Goal: Register for event/course

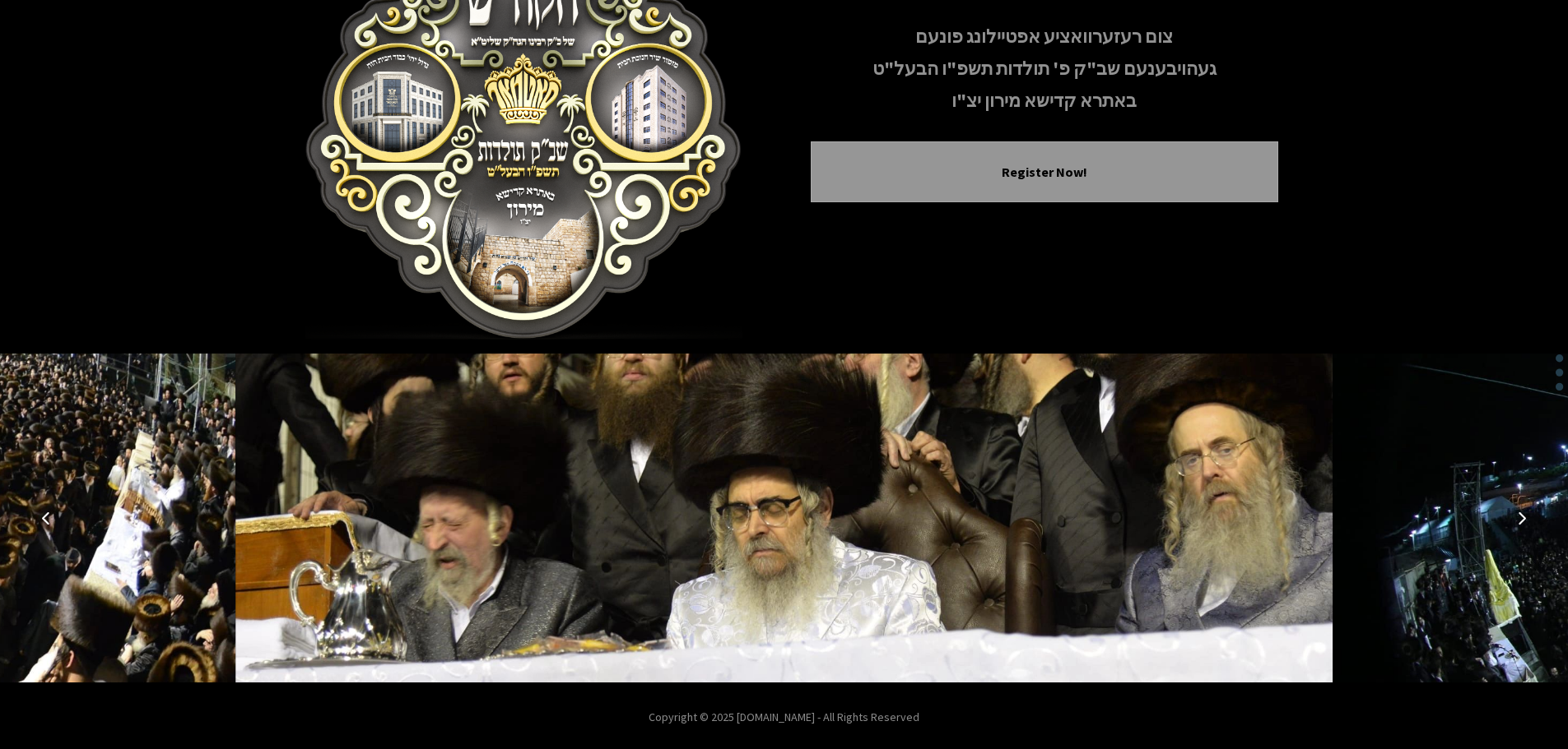
scroll to position [169, 0]
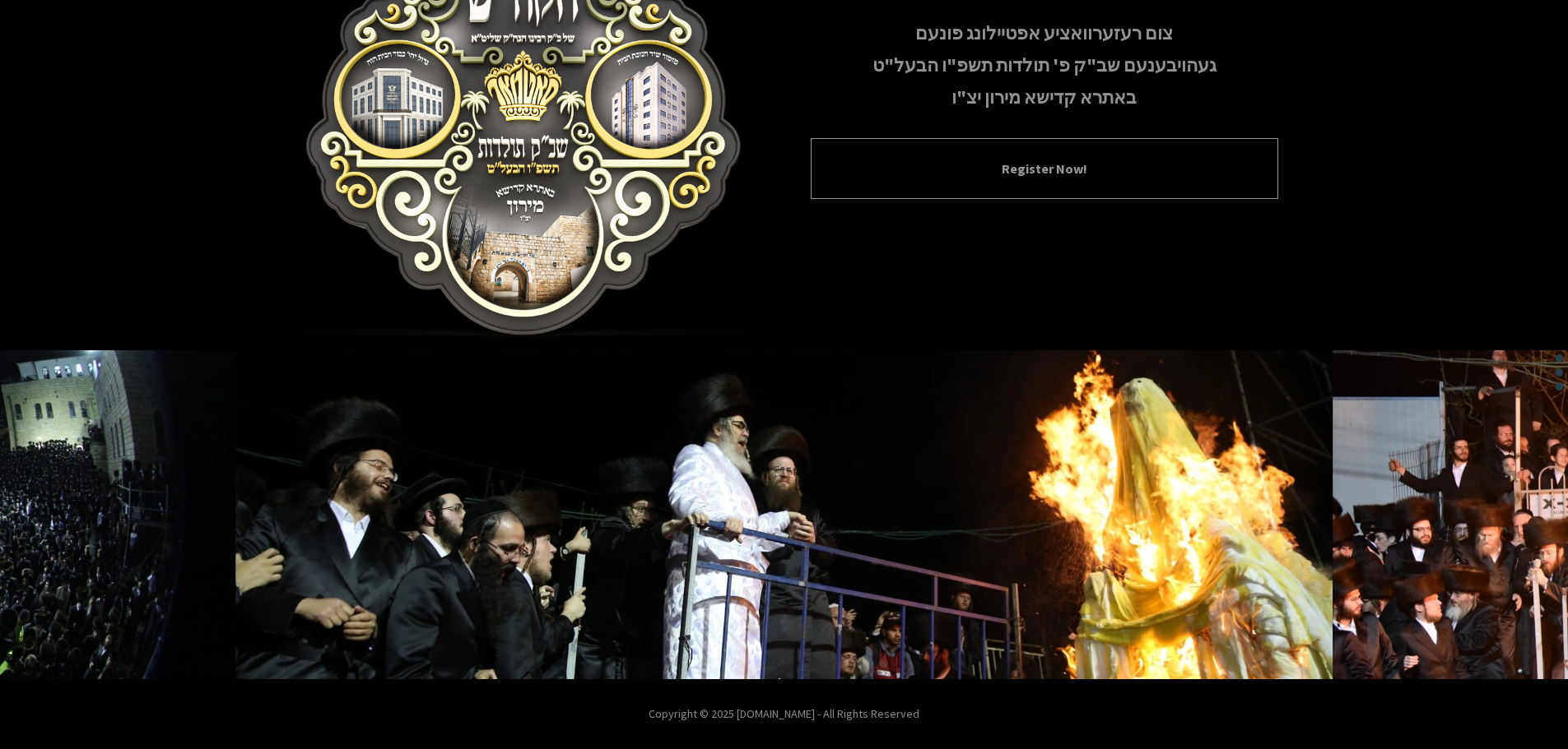
click at [982, 175] on button "Register Now!" at bounding box center [1044, 168] width 427 height 20
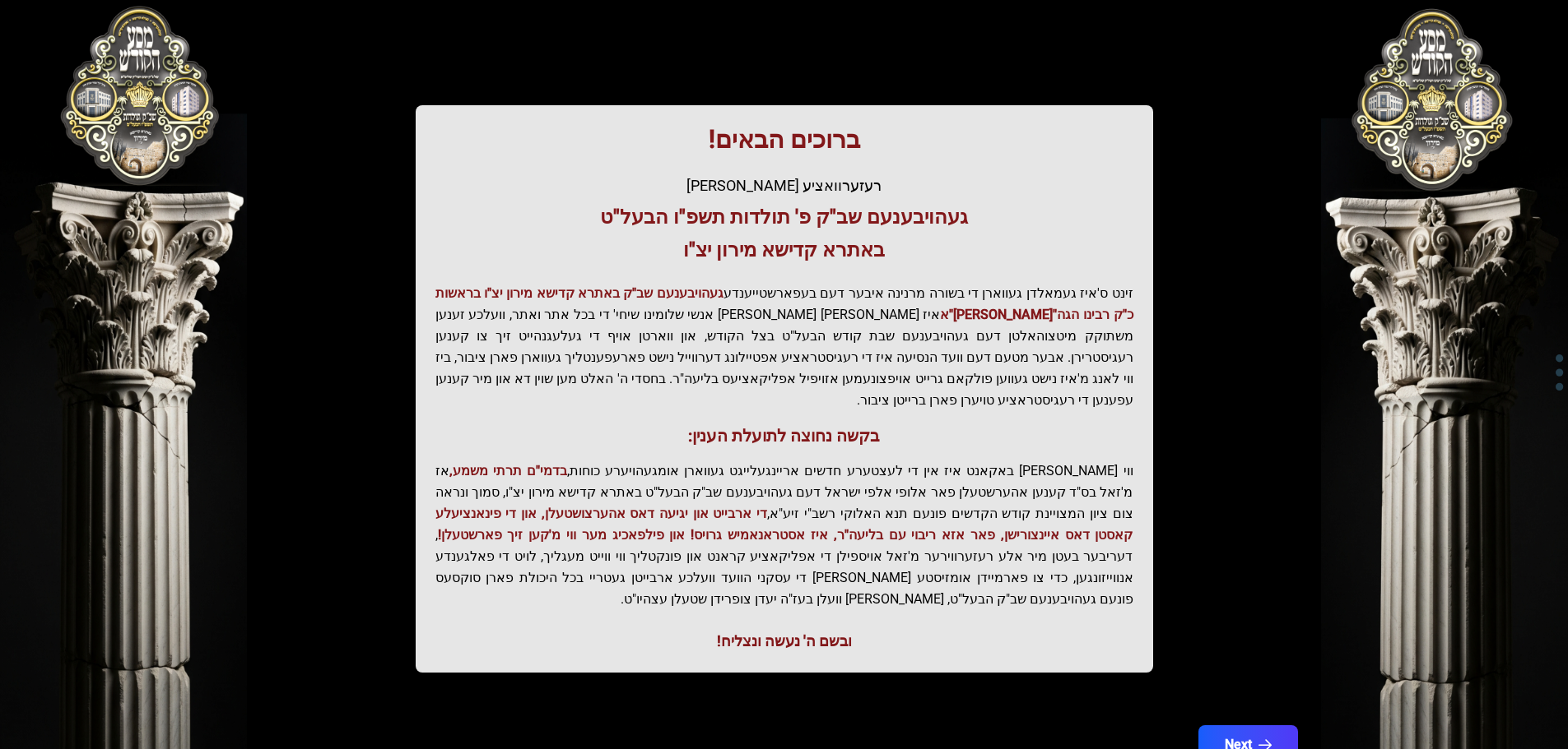
scroll to position [203, 0]
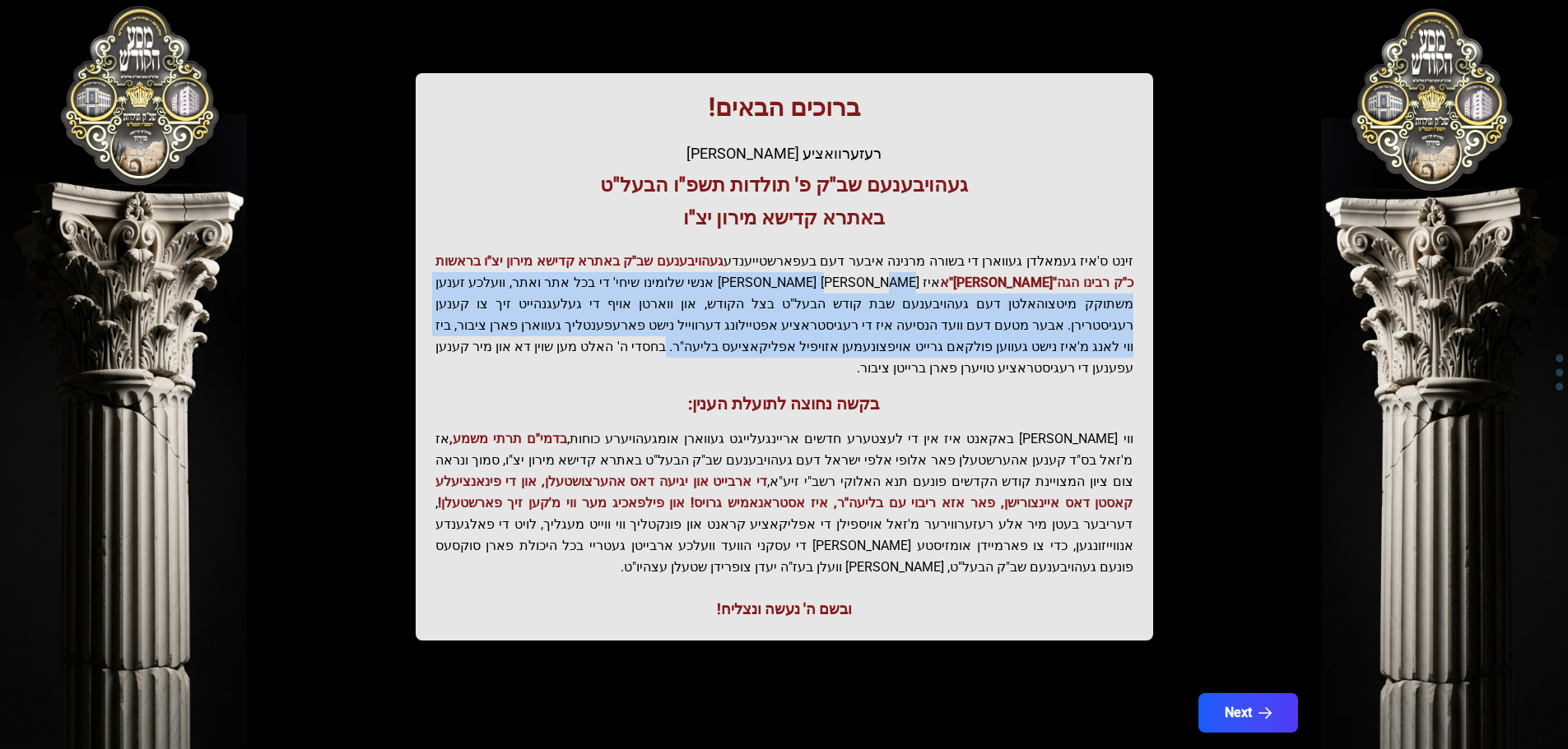
drag, startPoint x: 957, startPoint y: 285, endPoint x: 1023, endPoint y: 339, distance: 85.3
click at [1023, 339] on p "זינט ס'איז געמאלדן געווארן די בשורה מרנינה איבער דעם בעפארשטייענדע געהויבענעם ש…" at bounding box center [784, 315] width 698 height 129
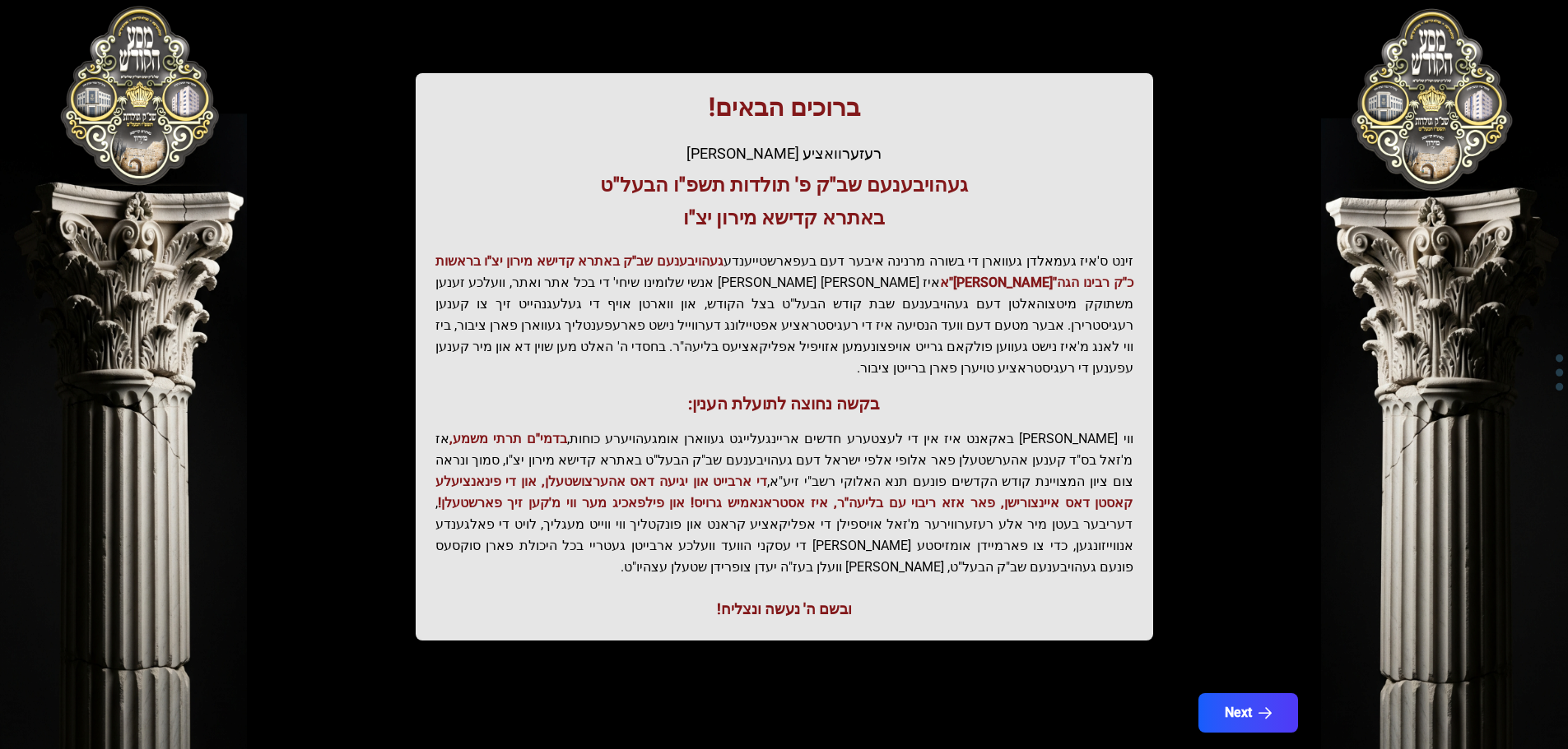
click at [892, 339] on p "זינט ס'איז געמאלדן געווארן די בשורה מרנינה איבער דעם בעפארשטייענדע געהויבענעם ש…" at bounding box center [784, 315] width 698 height 129
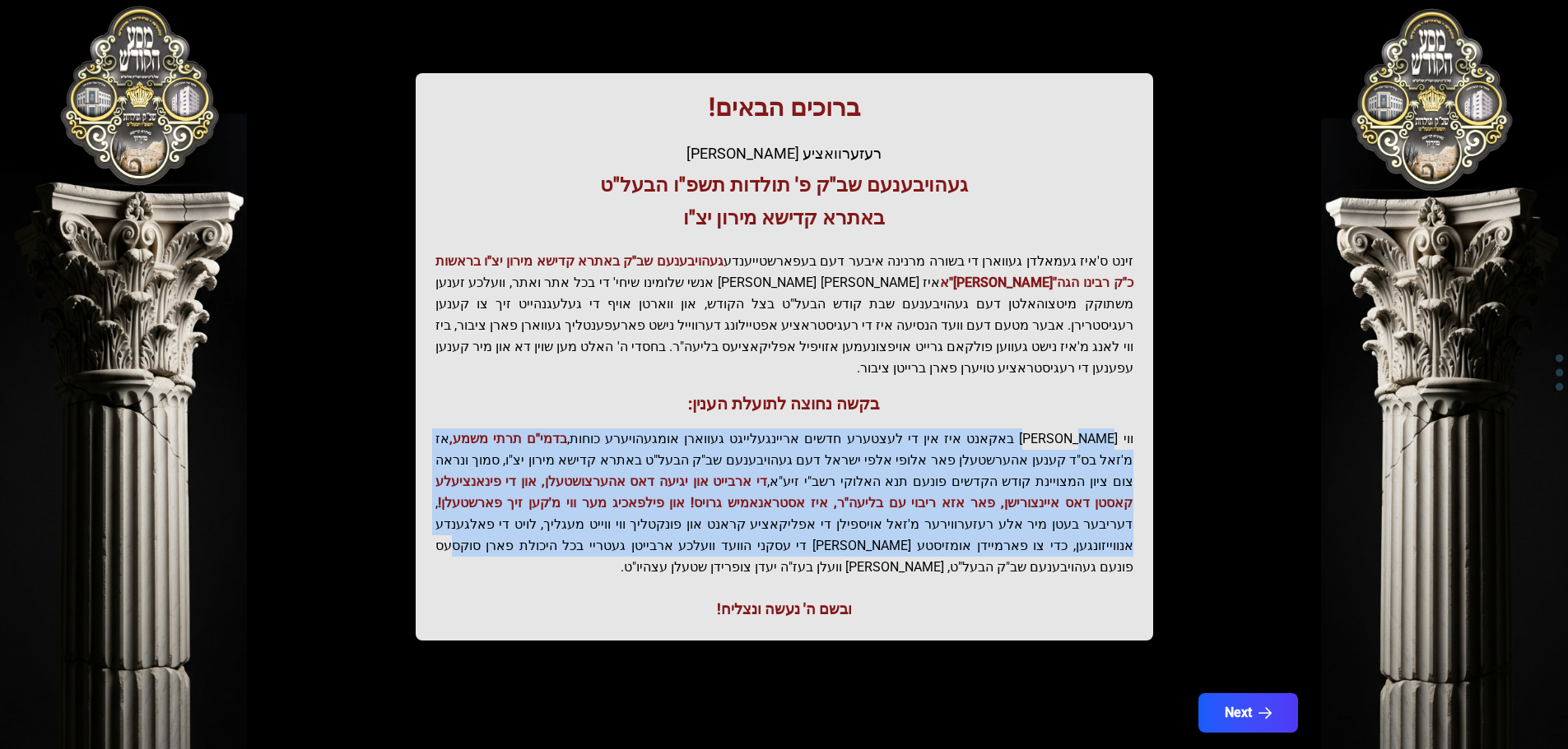
drag, startPoint x: 1076, startPoint y: 417, endPoint x: 885, endPoint y: 531, distance: 222.4
click at [885, 531] on p "ווי שוין ברייט באקאנט איז אין די לעצטערע חדשים אריינגעלייגט געווארן אומגעהויערע…" at bounding box center [784, 503] width 698 height 150
click at [1226, 692] on button "Next" at bounding box center [1247, 713] width 105 height 41
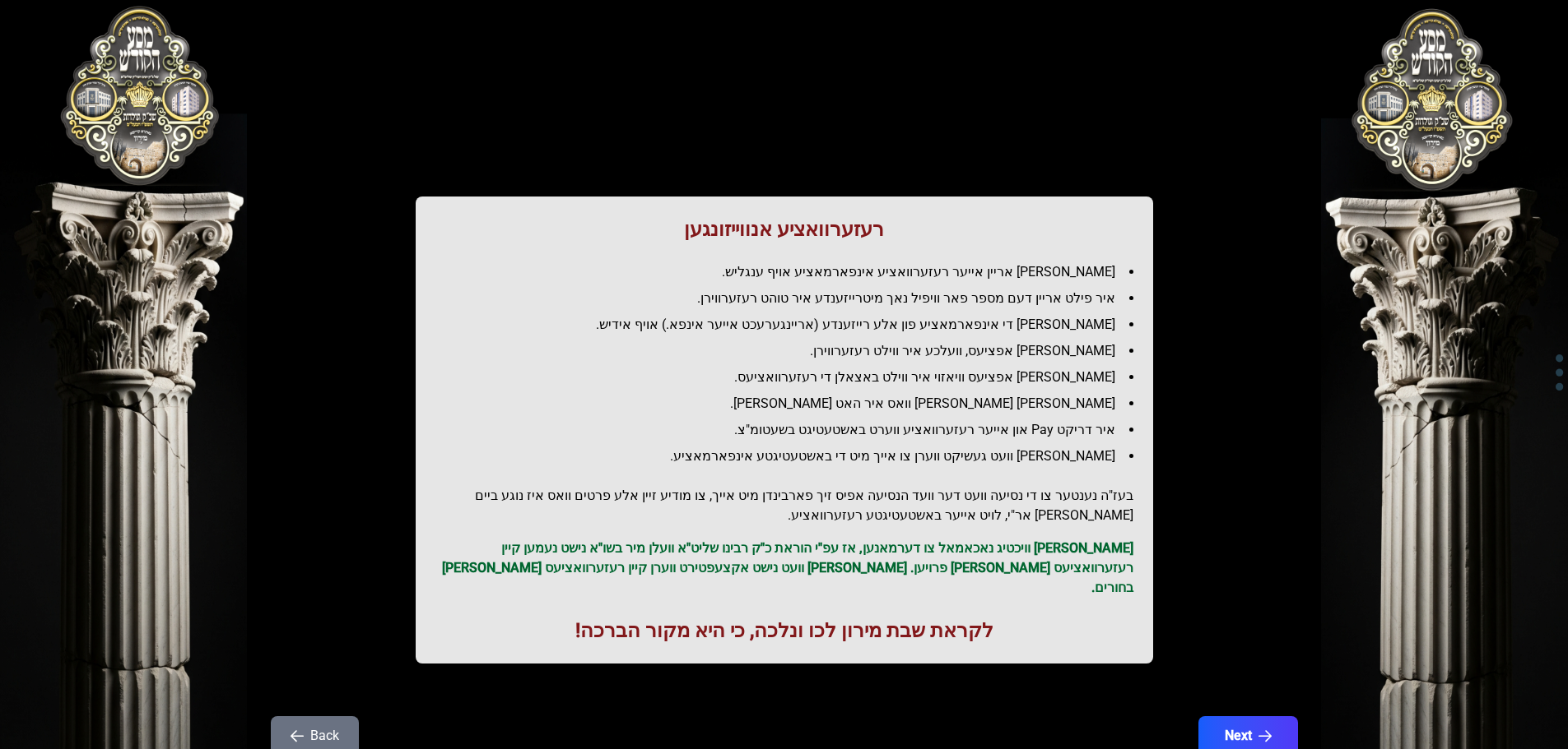
scroll to position [0, 0]
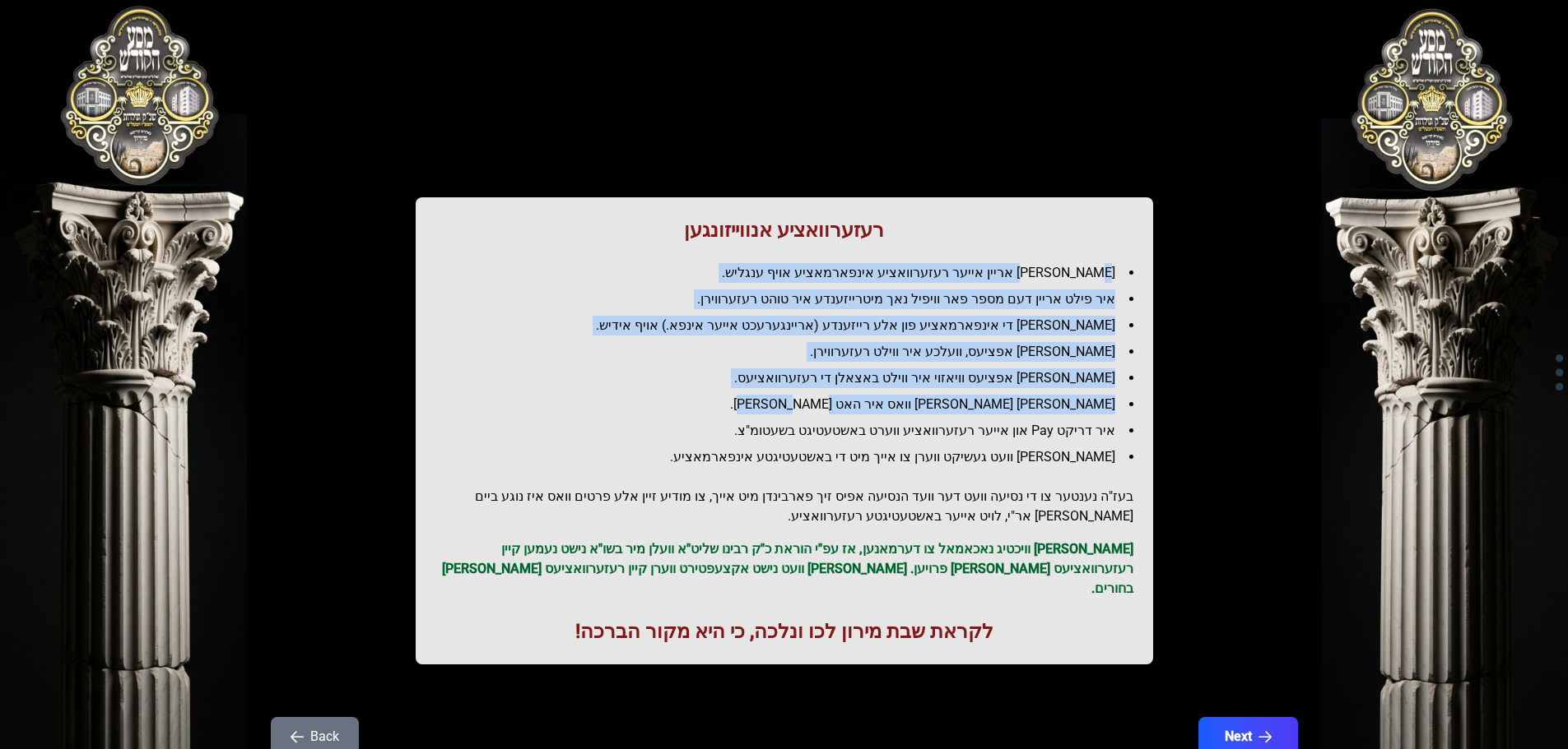
drag, startPoint x: 1061, startPoint y: 272, endPoint x: 851, endPoint y: 405, distance: 248.6
click at [851, 405] on ul "[PERSON_NAME] אריין אייער רעזערוואציע אינפארמאציע אויף ענגליש. איר פילט אריין ד…" at bounding box center [784, 365] width 698 height 204
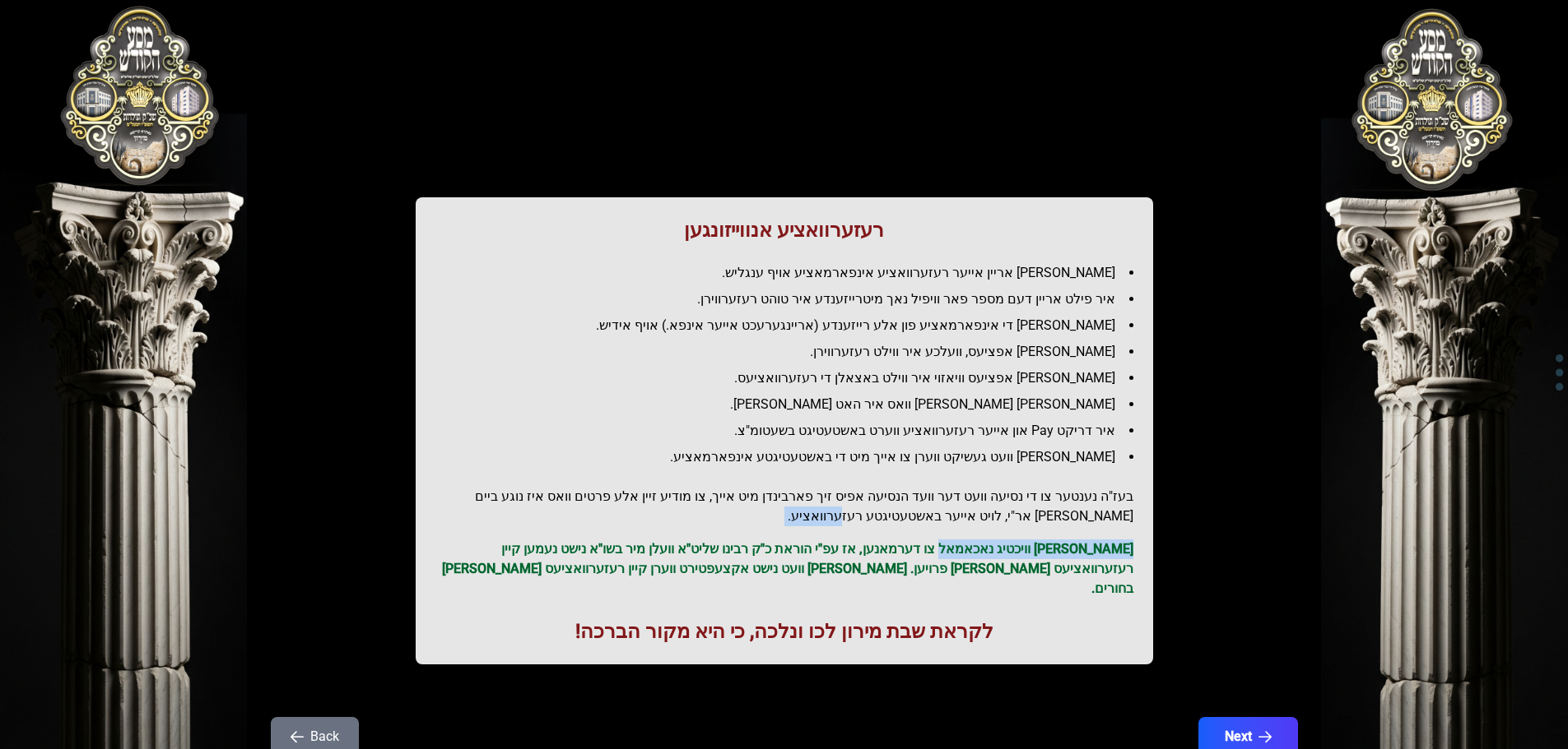
drag, startPoint x: 984, startPoint y: 520, endPoint x: 968, endPoint y: 527, distance: 17.5
click at [968, 527] on div "רעזערוואציע אנווייזונגען איר לייגט אריין אייער רעזערוואציע אינפארמאציע אויף ענג…" at bounding box center [784, 431] width 737 height 467
click at [920, 562] on p "[PERSON_NAME] וויכטיג נאכאמאל צו דערמאנען, אז עפ"י הוראת כ"ק רבינו שליט"א וועלן…" at bounding box center [784, 569] width 698 height 59
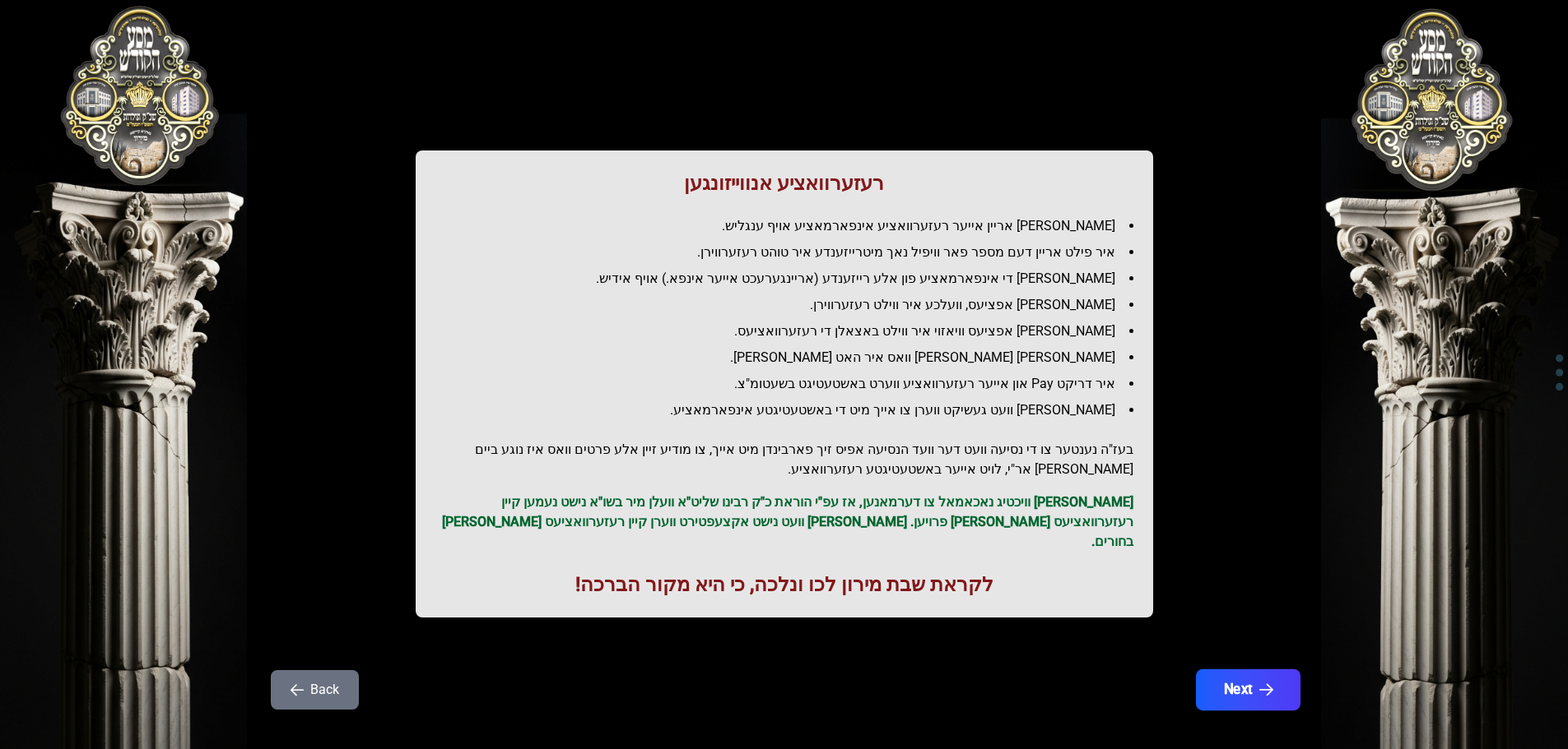
click at [1255, 675] on button "Next" at bounding box center [1247, 690] width 105 height 41
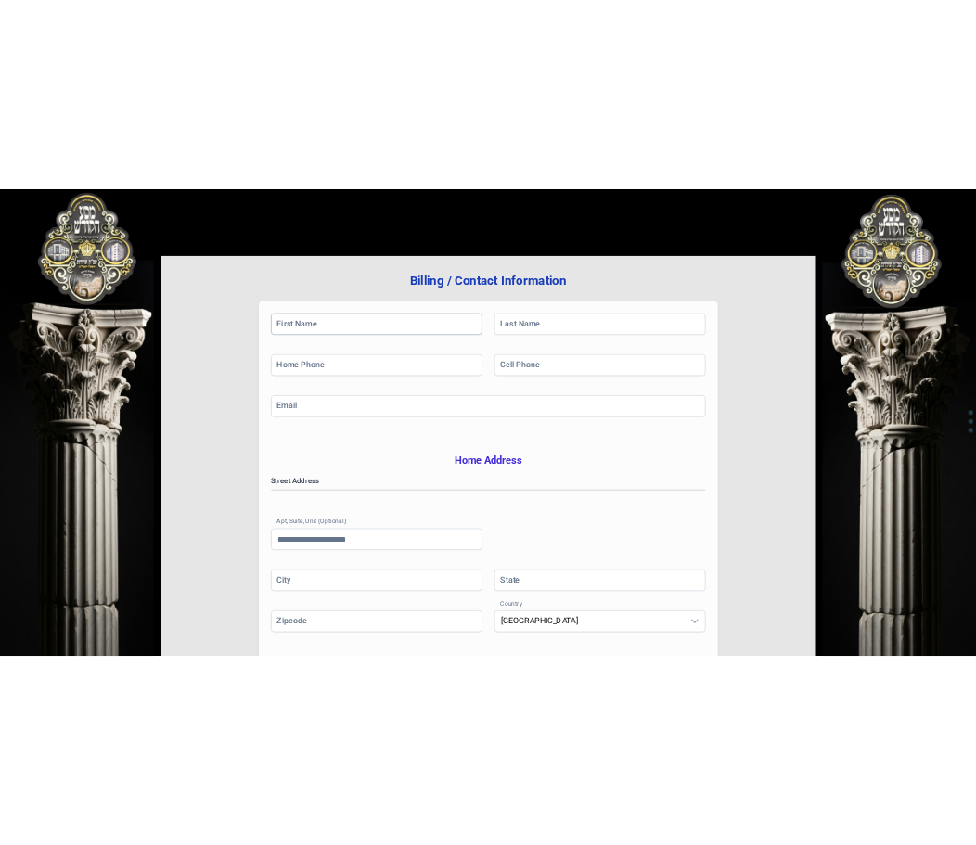
scroll to position [303, 0]
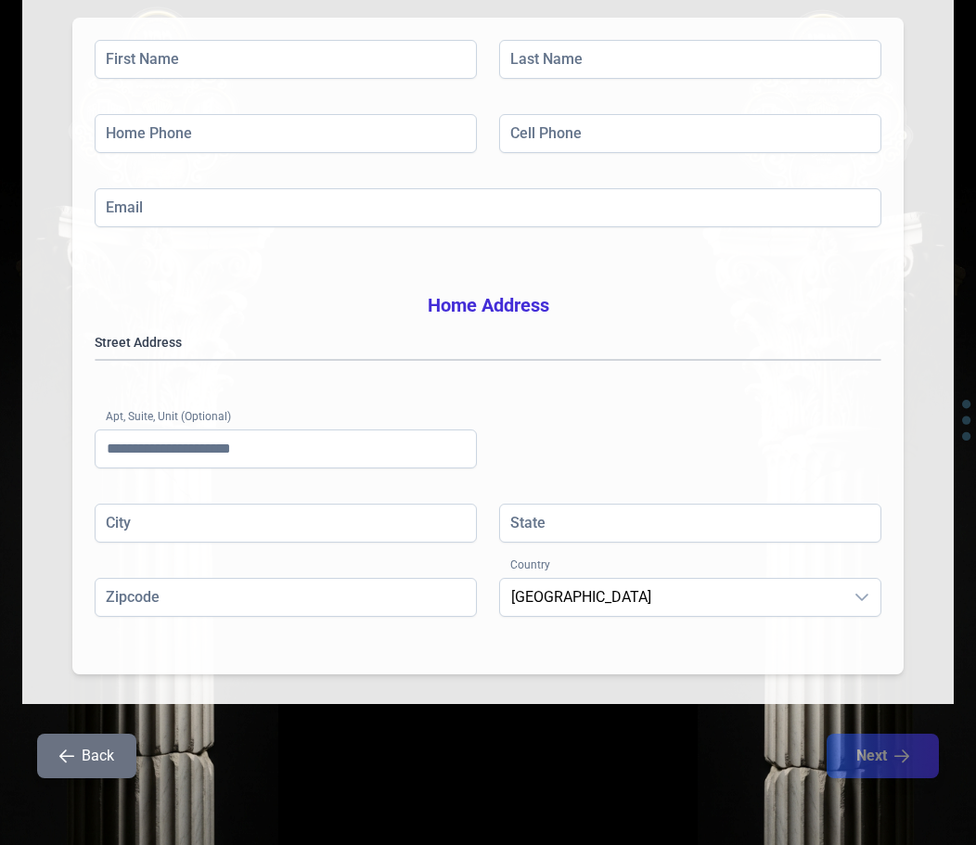
click at [88, 752] on button "Back" at bounding box center [86, 756] width 99 height 45
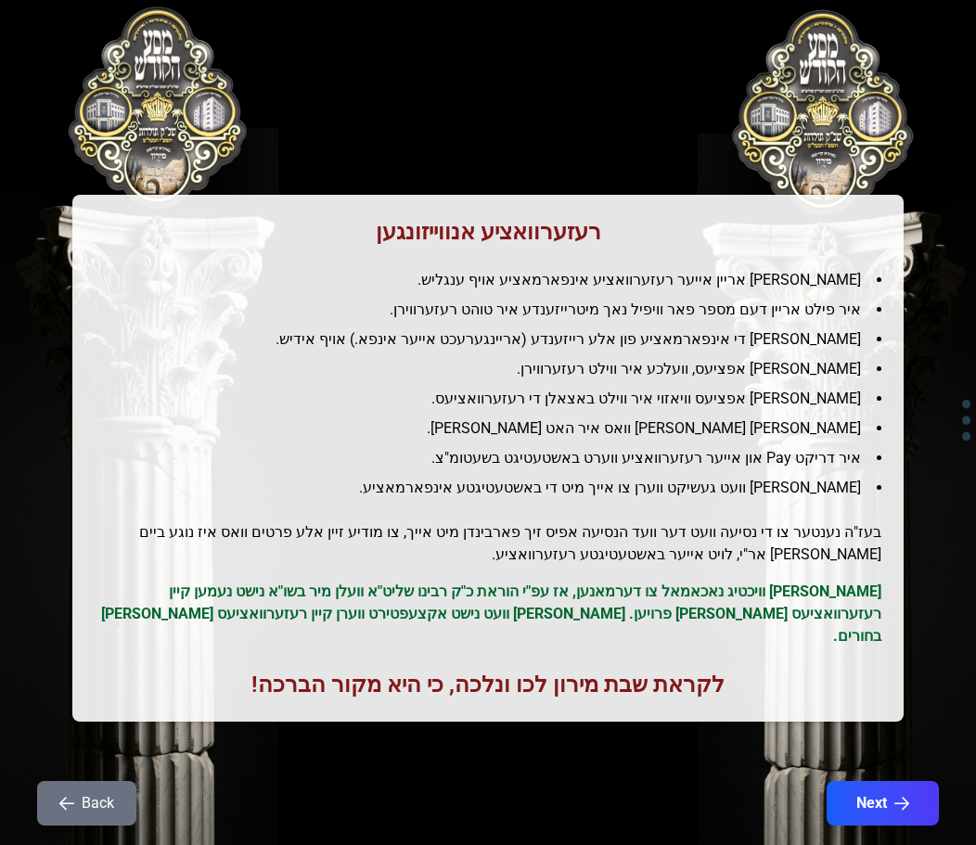
scroll to position [0, 0]
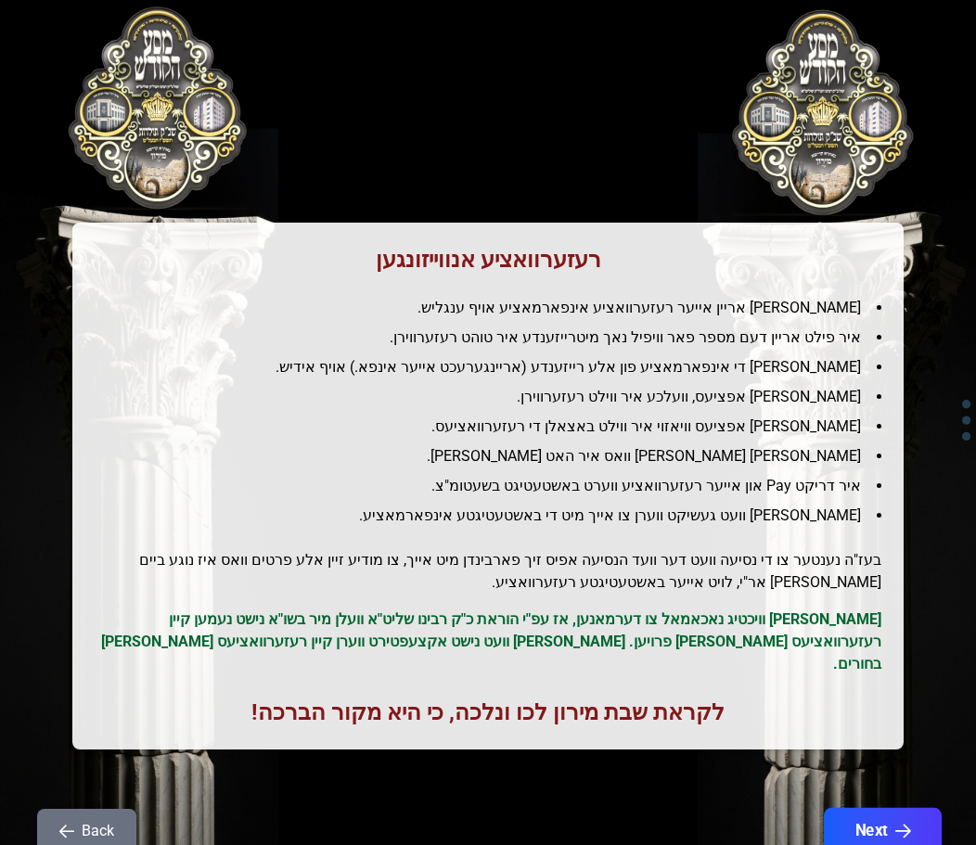
click at [883, 809] on button "Next" at bounding box center [883, 831] width 118 height 46
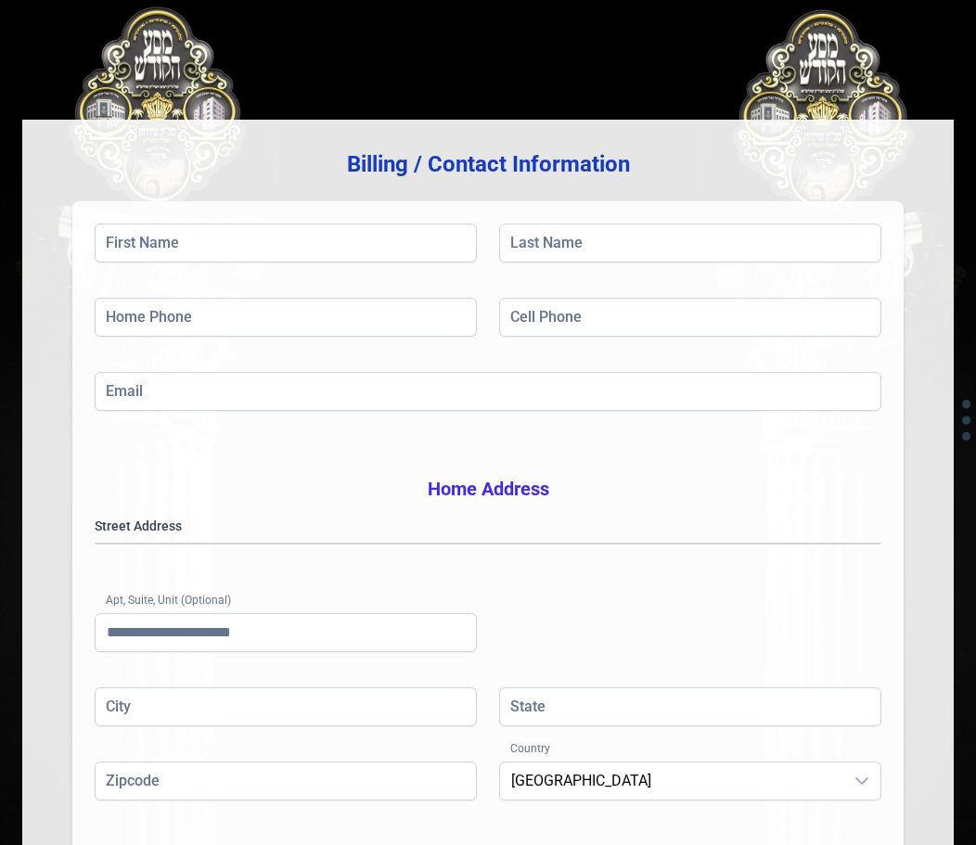
scroll to position [93, 0]
